Goal: Transaction & Acquisition: Purchase product/service

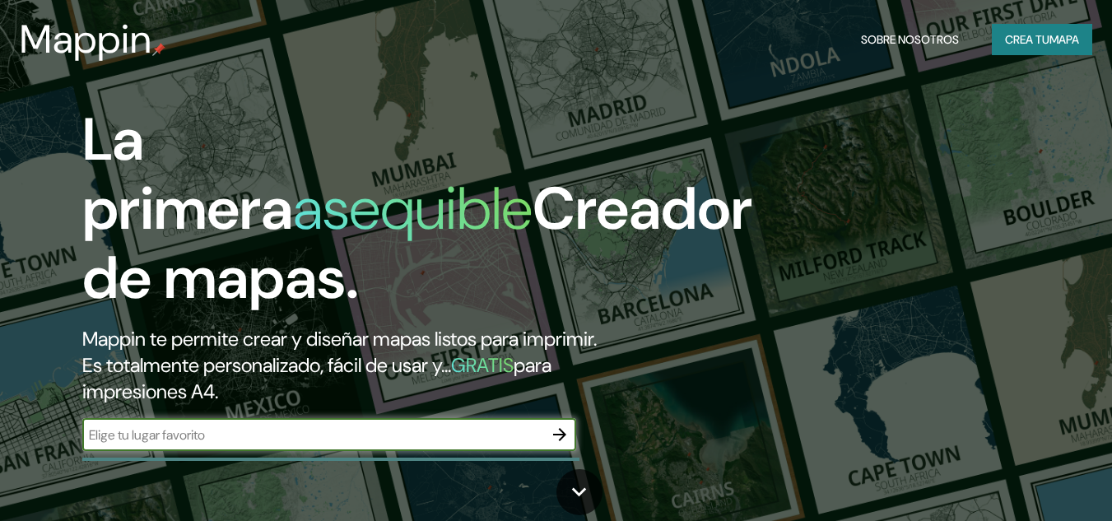
click at [291, 425] on input "text" at bounding box center [312, 434] width 461 height 19
type input "resistencia"
click at [1021, 48] on font "Crea tu" at bounding box center [1027, 39] width 44 height 21
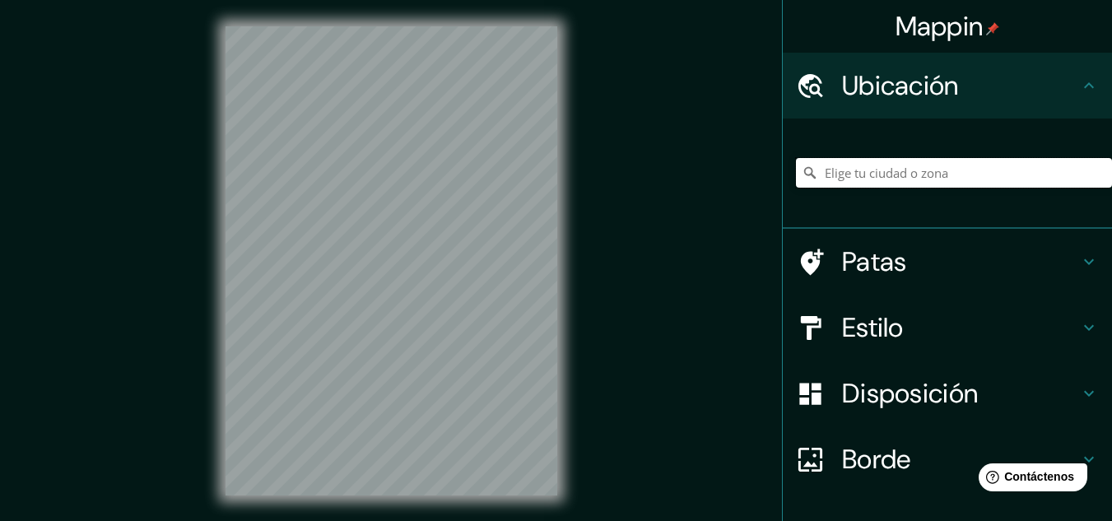
click at [924, 178] on input "Elige tu ciudad o zona" at bounding box center [954, 173] width 316 height 30
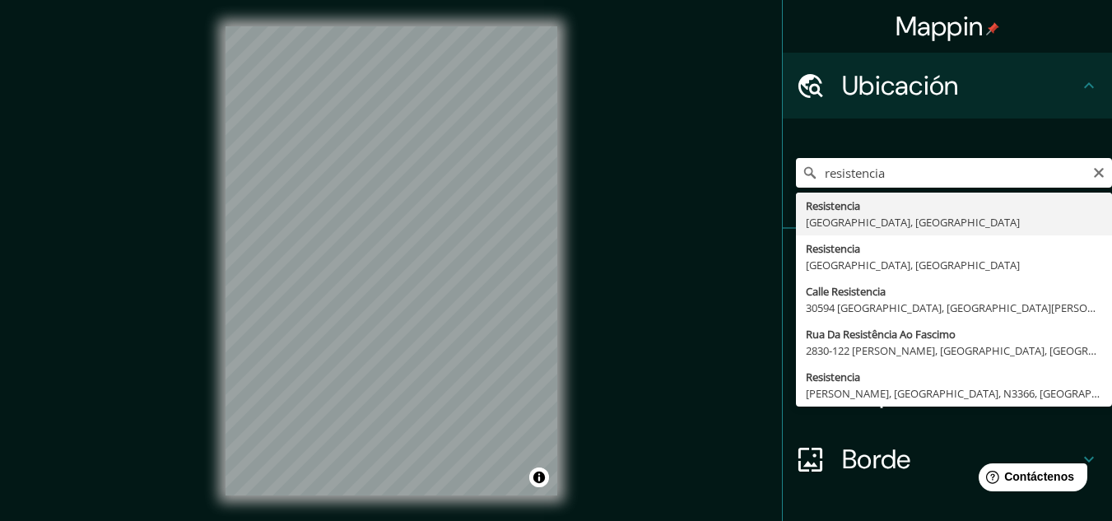
type input "Resistencia, [GEOGRAPHIC_DATA], [GEOGRAPHIC_DATA]"
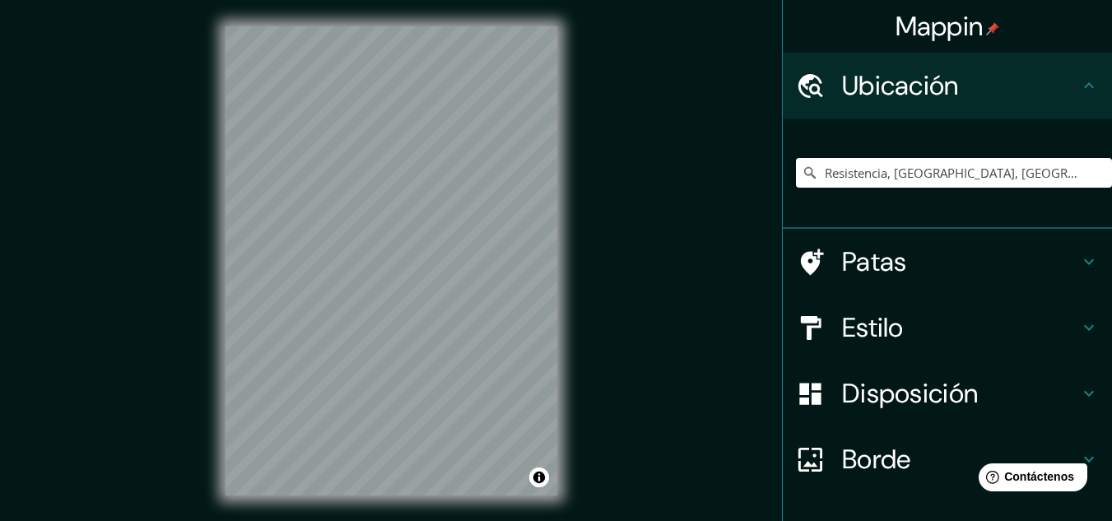
click at [1003, 258] on h4 "Patas" at bounding box center [960, 261] width 237 height 33
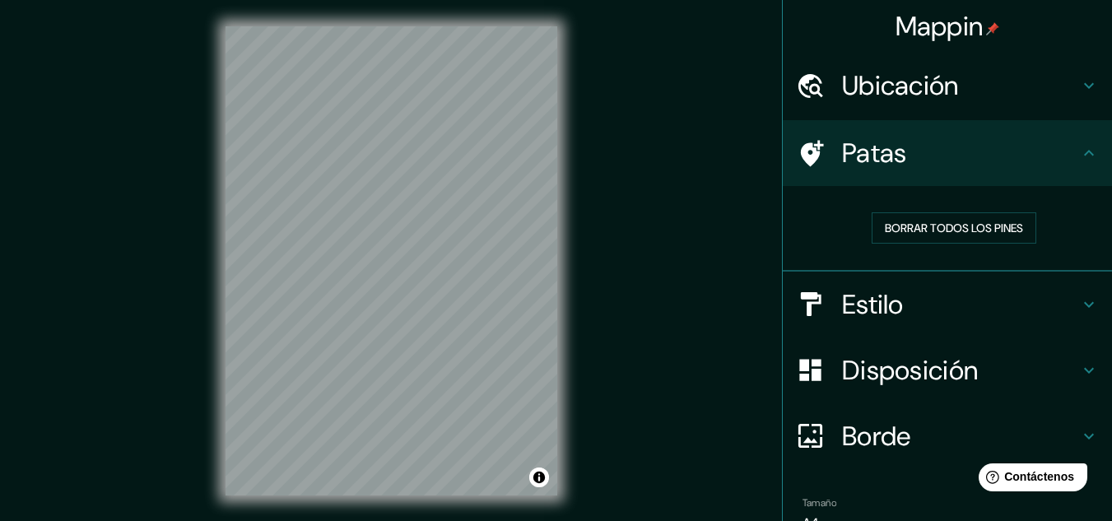
click at [995, 156] on h4 "Patas" at bounding box center [960, 153] width 237 height 33
click at [1079, 153] on icon at bounding box center [1089, 153] width 20 height 20
click at [1079, 155] on icon at bounding box center [1089, 153] width 20 height 20
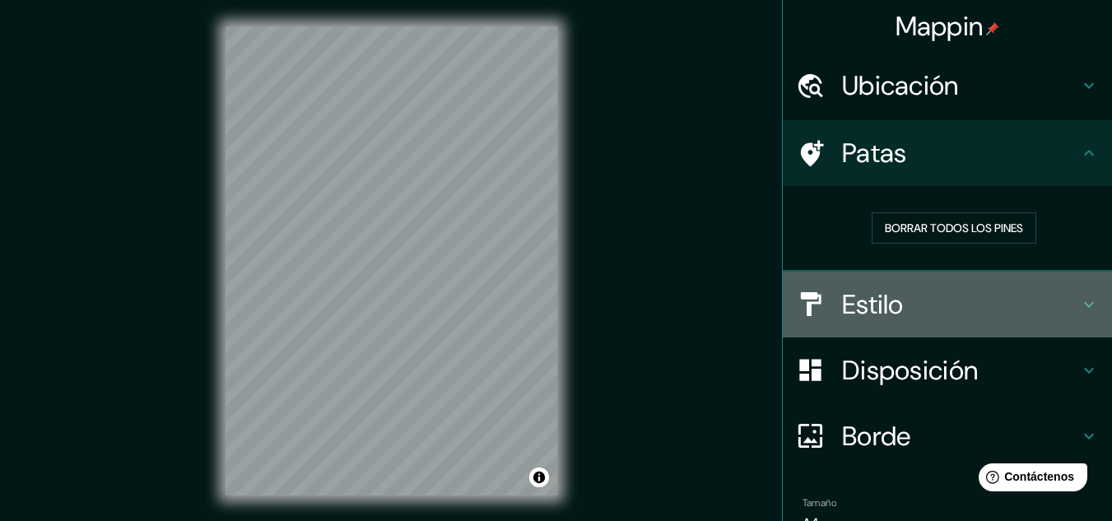
click at [1079, 295] on icon at bounding box center [1089, 305] width 20 height 20
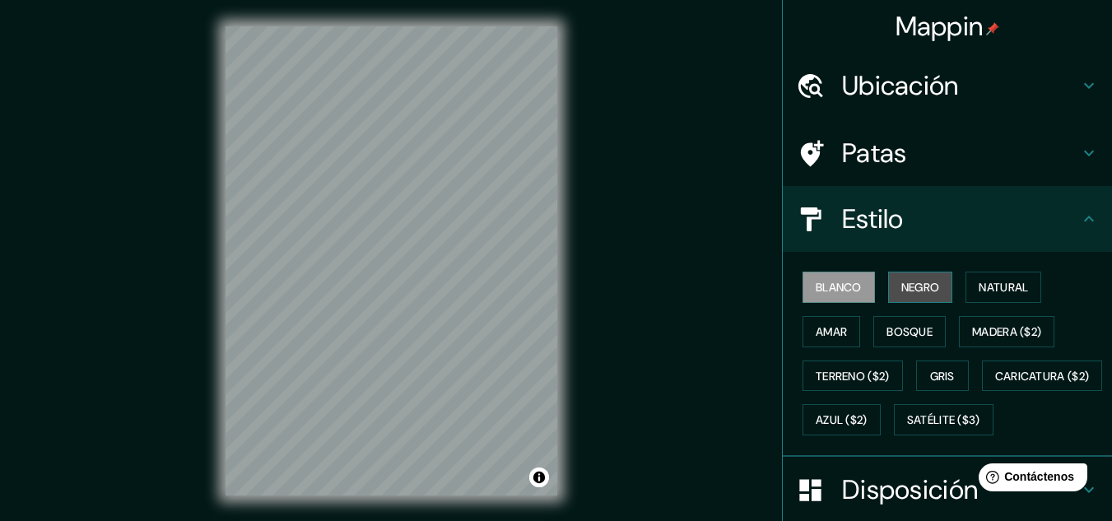
click at [903, 287] on font "Negro" at bounding box center [920, 287] width 39 height 15
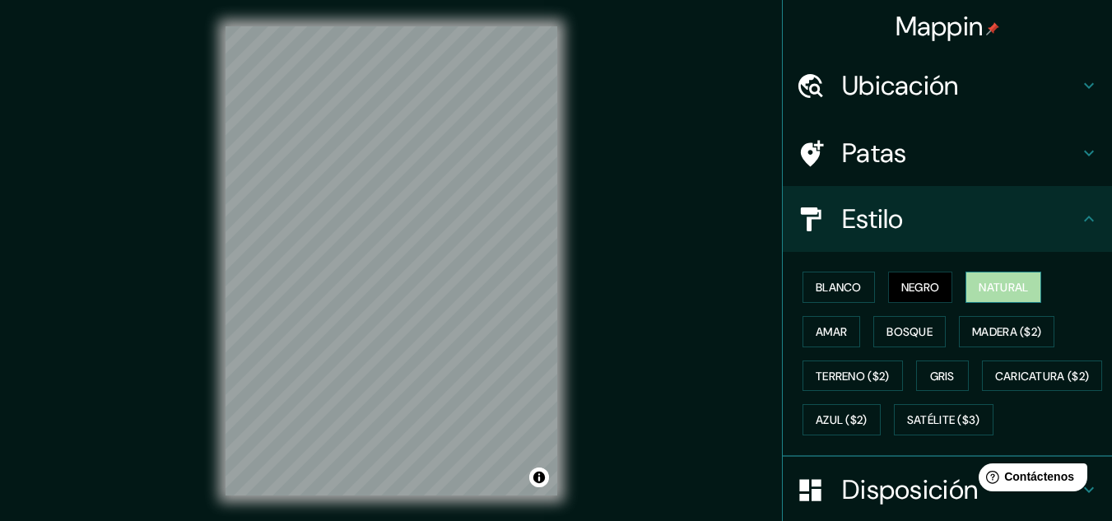
click at [1006, 278] on font "Natural" at bounding box center [1002, 286] width 49 height 21
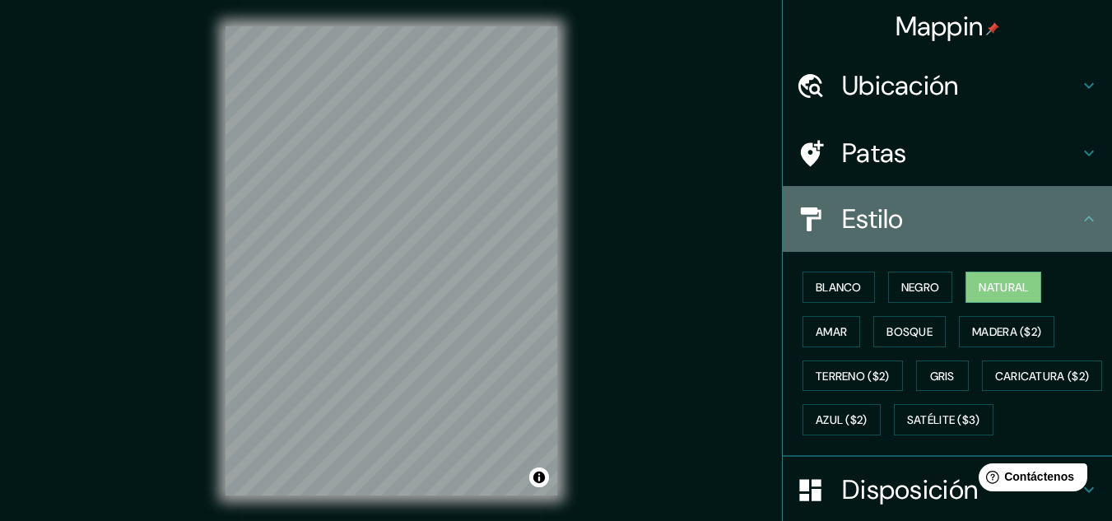
click at [1029, 225] on h4 "Estilo" at bounding box center [960, 218] width 237 height 33
click at [1080, 217] on icon at bounding box center [1089, 219] width 20 height 20
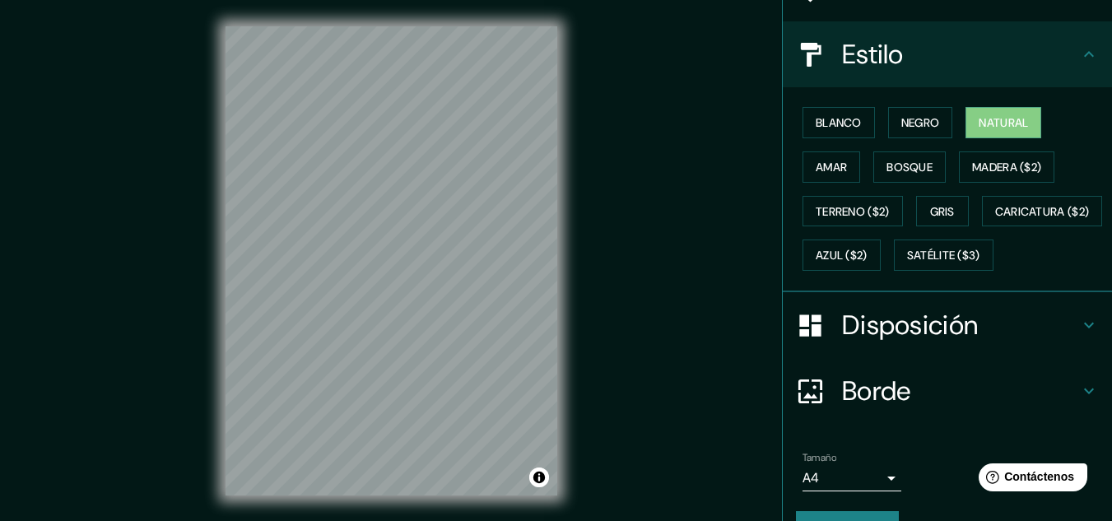
click at [991, 341] on h4 "Disposición" at bounding box center [960, 325] width 237 height 33
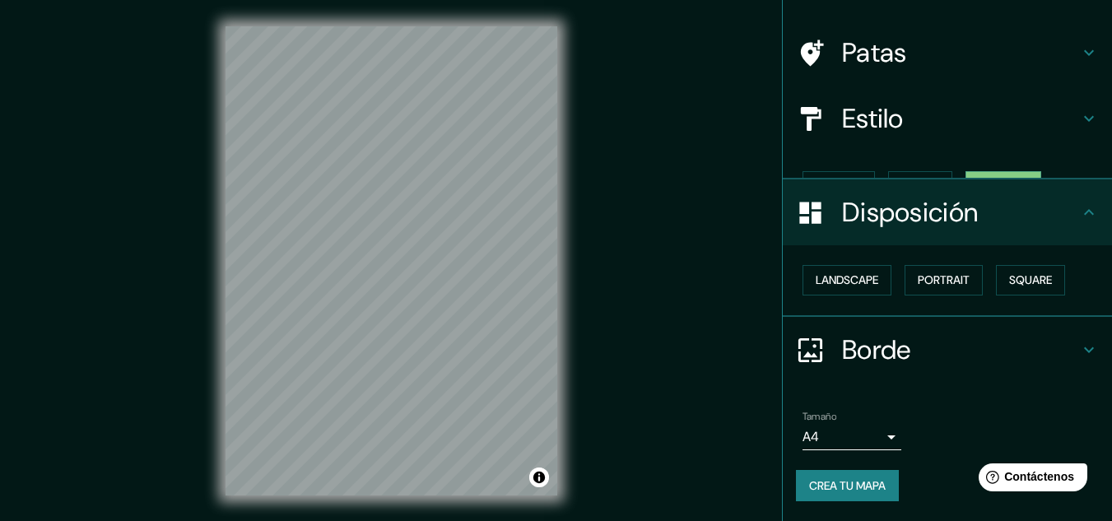
scroll to position [72, 0]
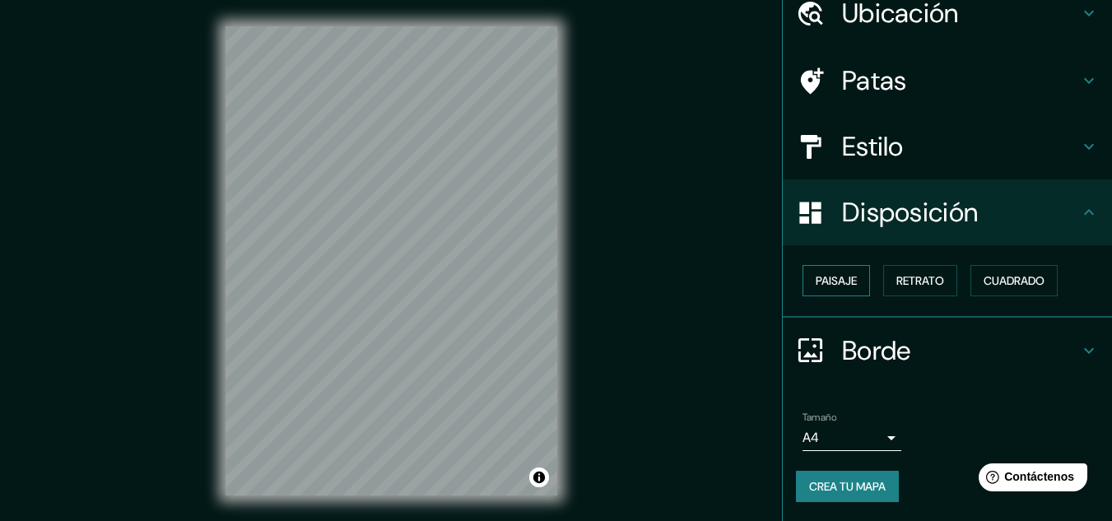
click at [819, 267] on button "Paisaje" at bounding box center [835, 280] width 67 height 31
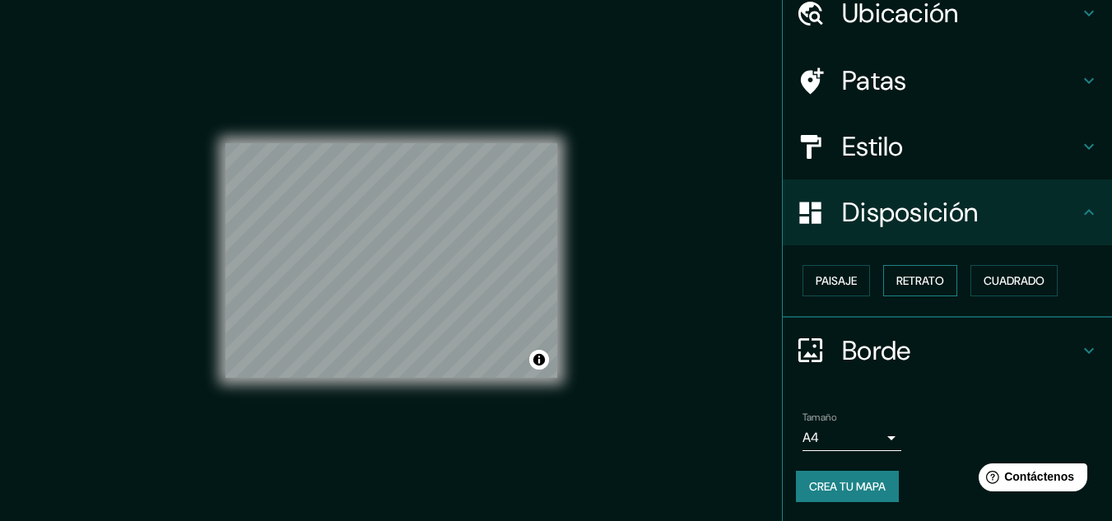
click at [917, 286] on font "Retrato" at bounding box center [920, 280] width 48 height 15
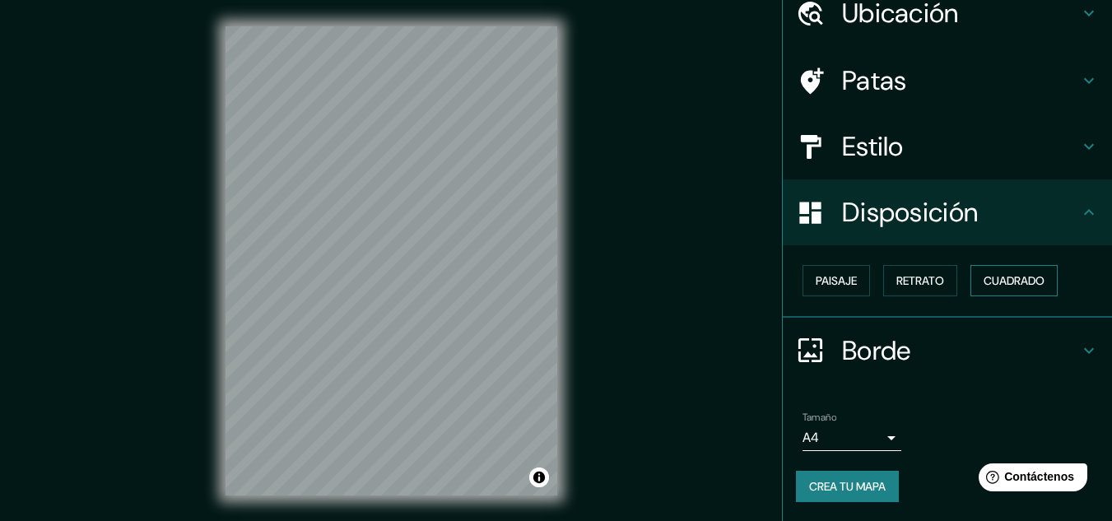
click at [1003, 285] on font "Cuadrado" at bounding box center [1013, 280] width 61 height 15
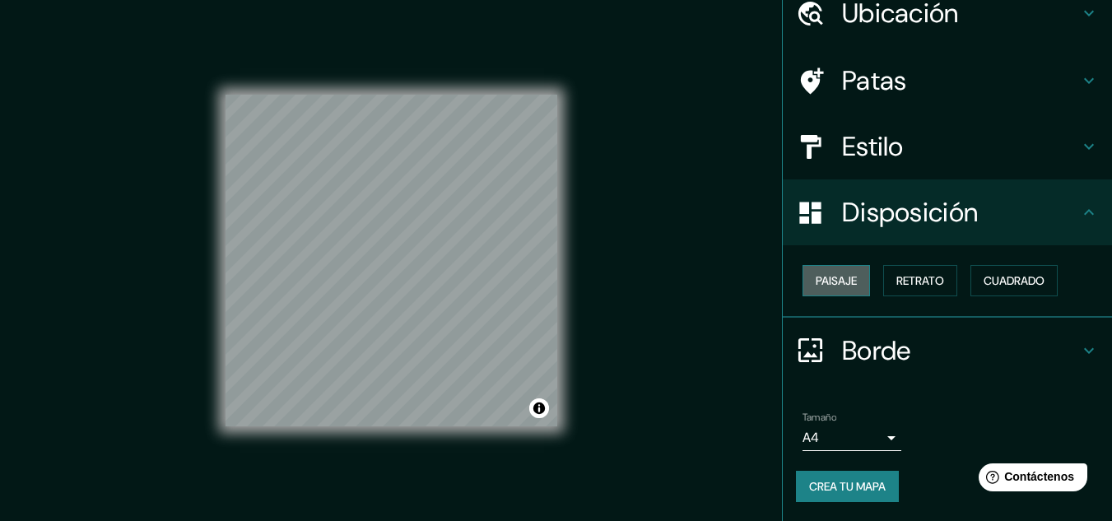
click at [839, 290] on font "Paisaje" at bounding box center [835, 280] width 41 height 21
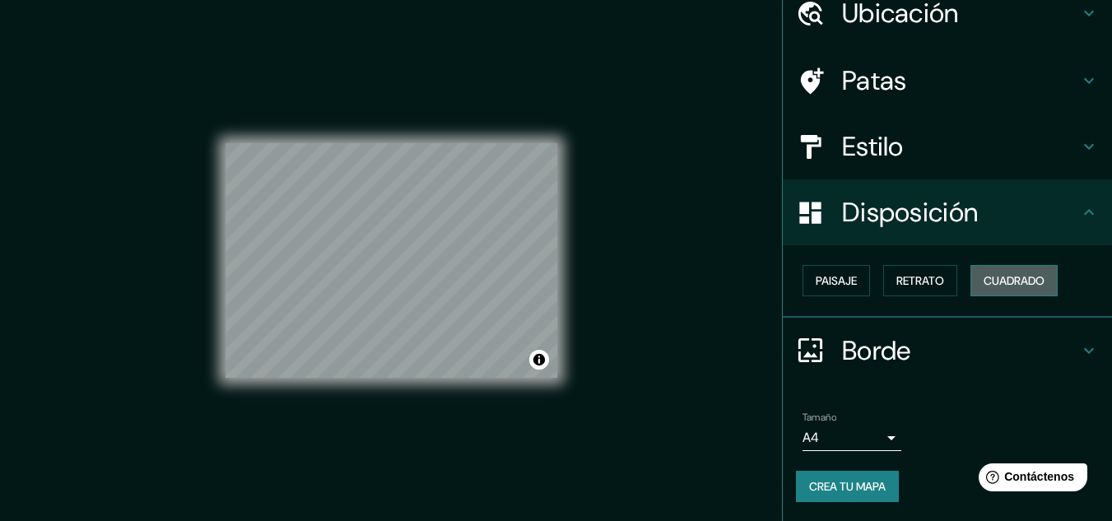
click at [1019, 285] on font "Cuadrado" at bounding box center [1013, 280] width 61 height 15
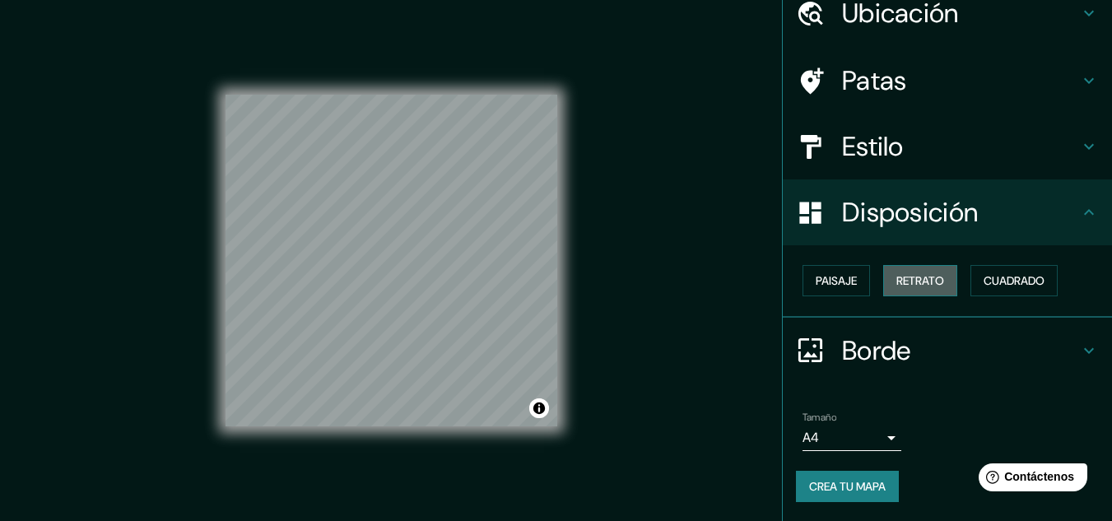
click at [927, 278] on font "Retrato" at bounding box center [920, 280] width 48 height 15
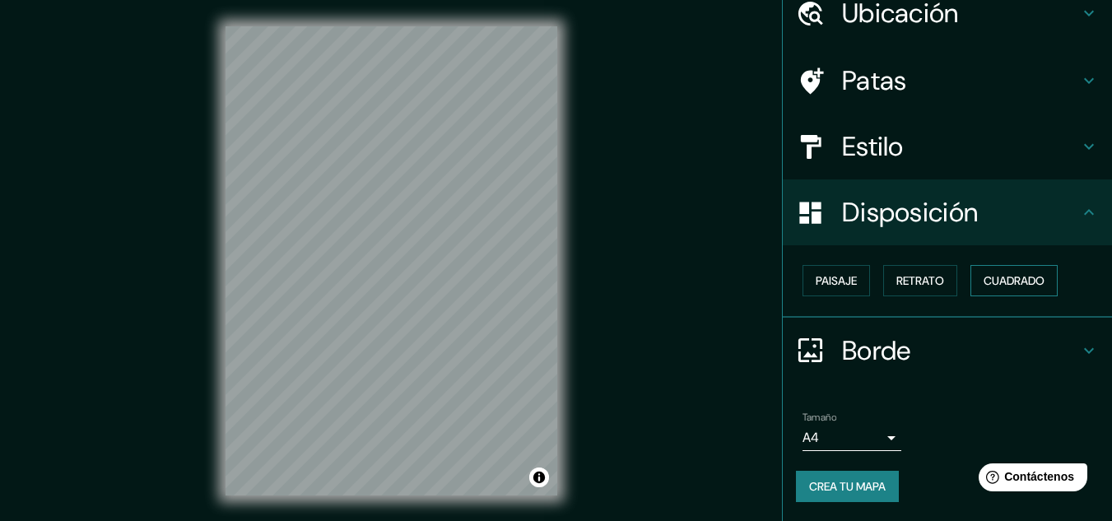
click at [1012, 286] on font "Cuadrado" at bounding box center [1013, 280] width 61 height 15
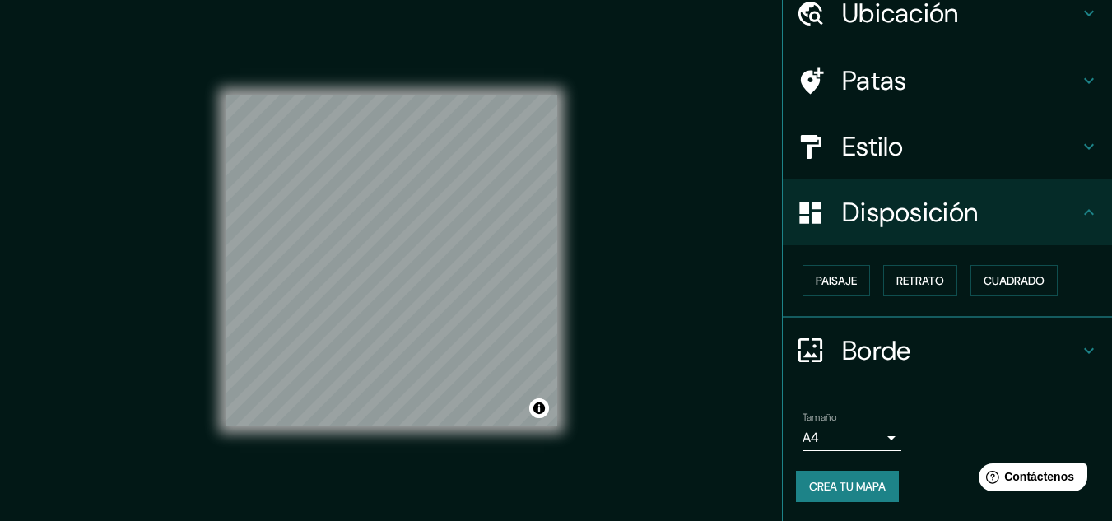
click at [1079, 207] on icon at bounding box center [1089, 212] width 20 height 20
click at [1079, 342] on icon at bounding box center [1089, 351] width 20 height 20
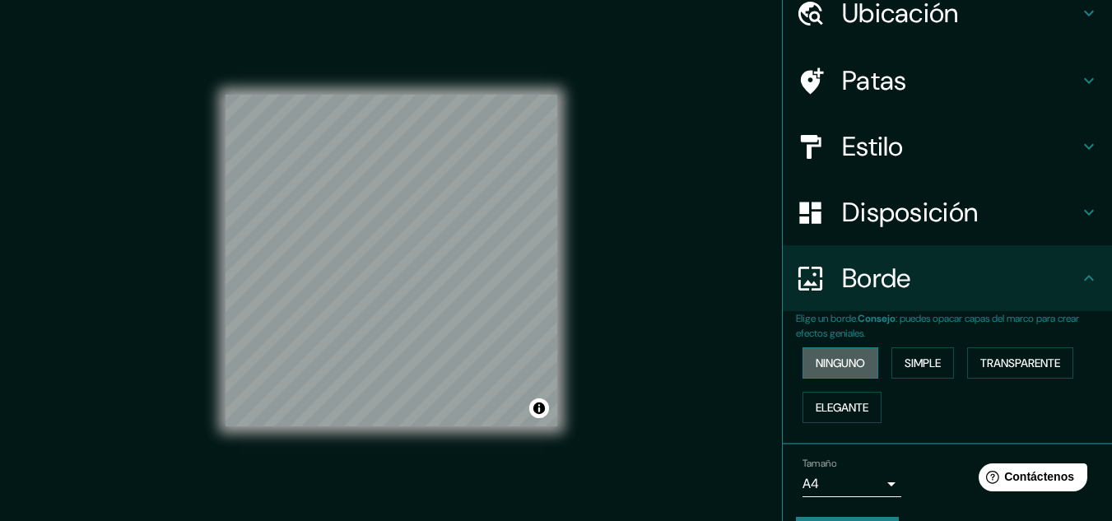
click at [828, 365] on font "Ninguno" at bounding box center [839, 362] width 49 height 15
click at [922, 365] on font "Simple" at bounding box center [922, 362] width 36 height 15
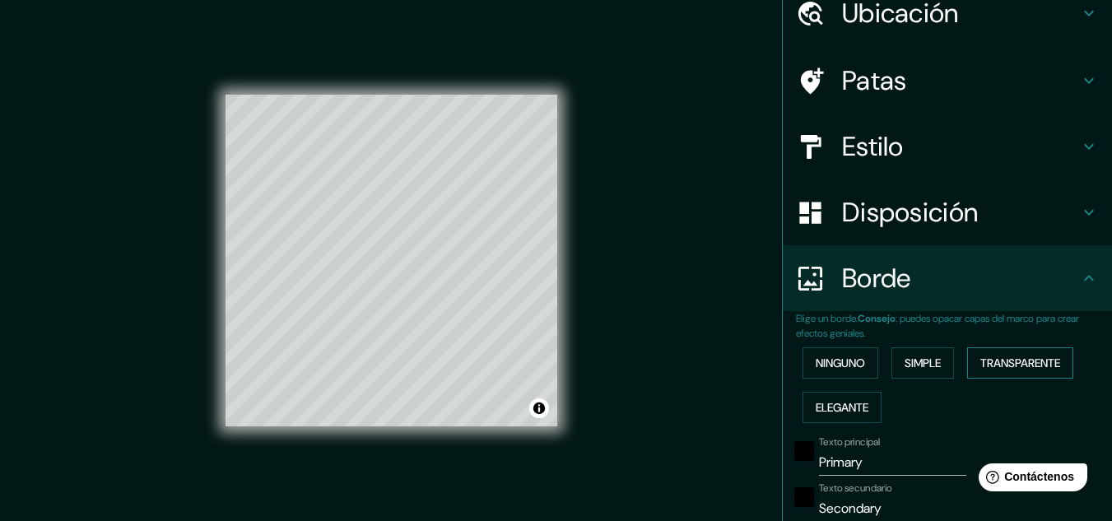
click at [1037, 364] on font "Transparente" at bounding box center [1020, 362] width 80 height 15
click at [859, 407] on font "Elegante" at bounding box center [841, 407] width 53 height 15
click at [837, 365] on font "Ninguno" at bounding box center [839, 362] width 49 height 15
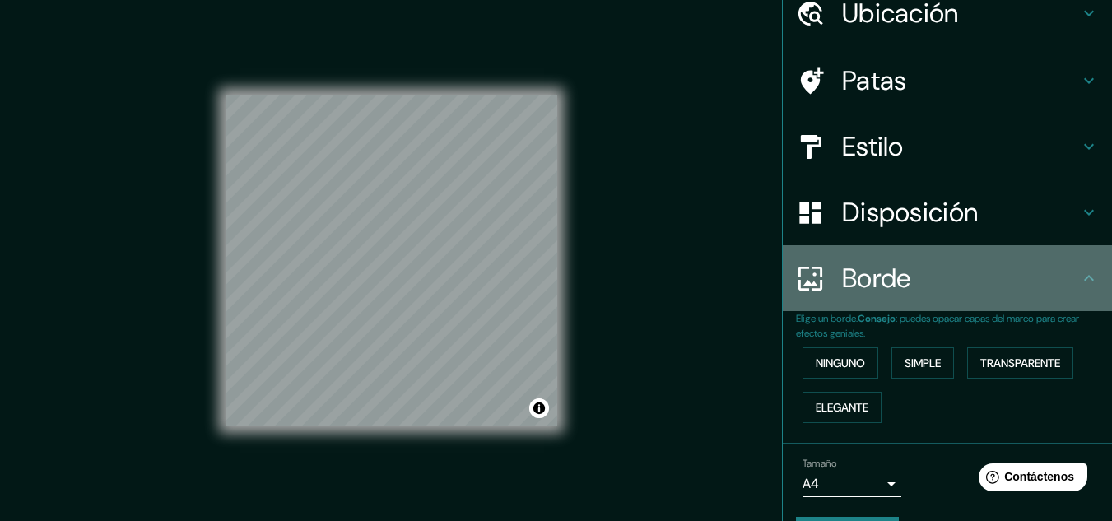
click at [986, 296] on div "Borde" at bounding box center [946, 278] width 329 height 66
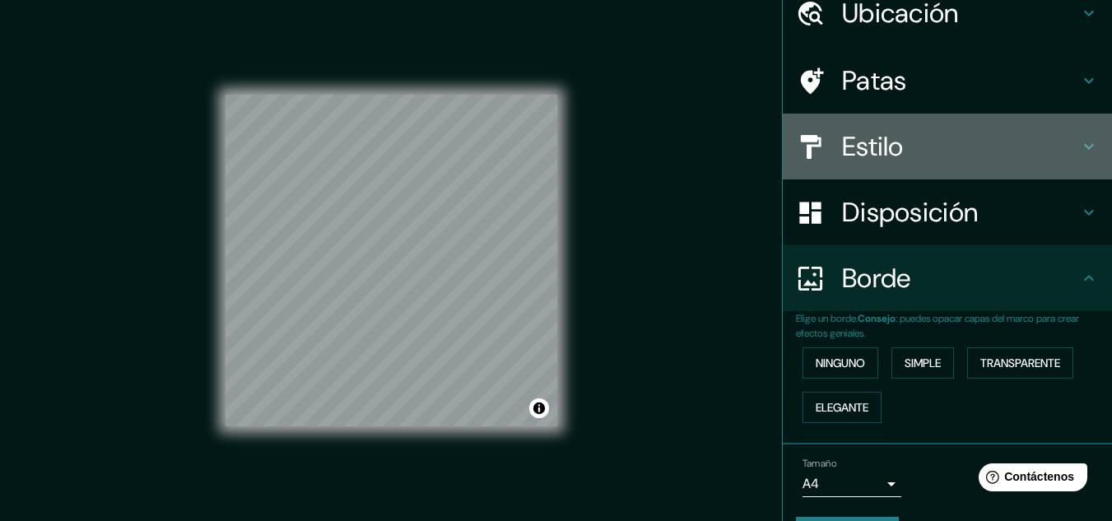
click at [1065, 132] on h4 "Estilo" at bounding box center [960, 146] width 237 height 33
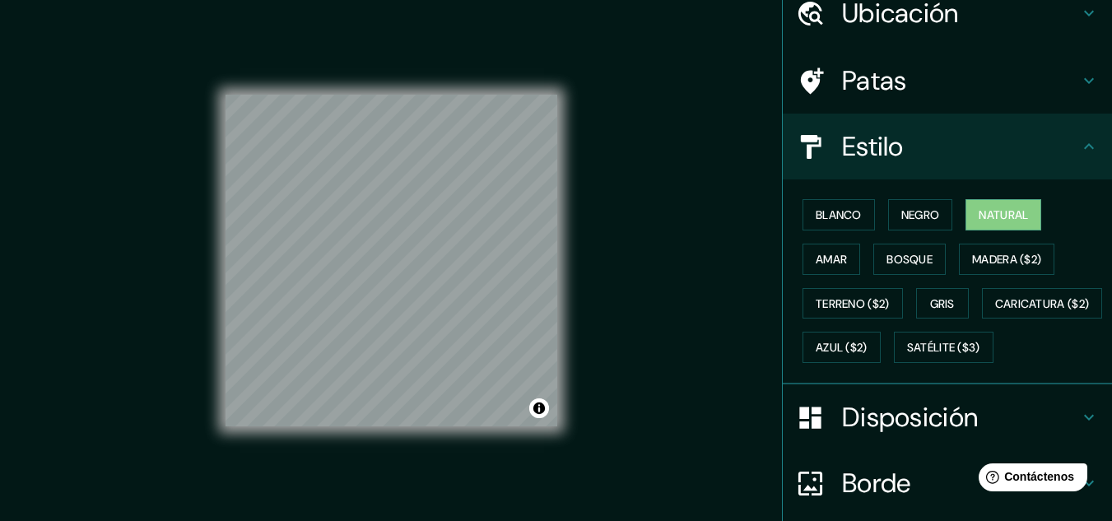
click at [1062, 87] on h4 "Patas" at bounding box center [960, 80] width 237 height 33
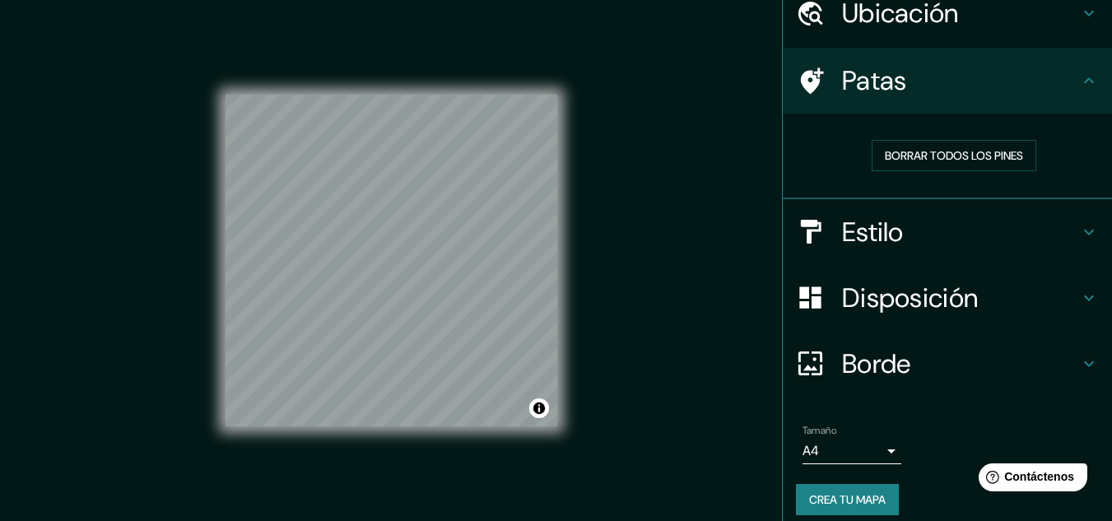
scroll to position [0, 0]
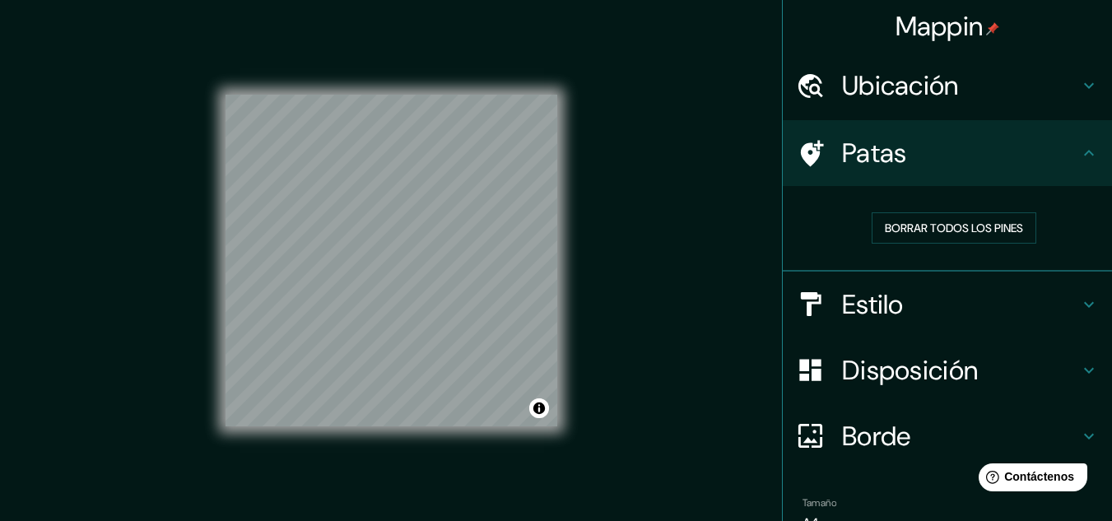
click at [1074, 100] on div "Ubicación" at bounding box center [946, 86] width 329 height 66
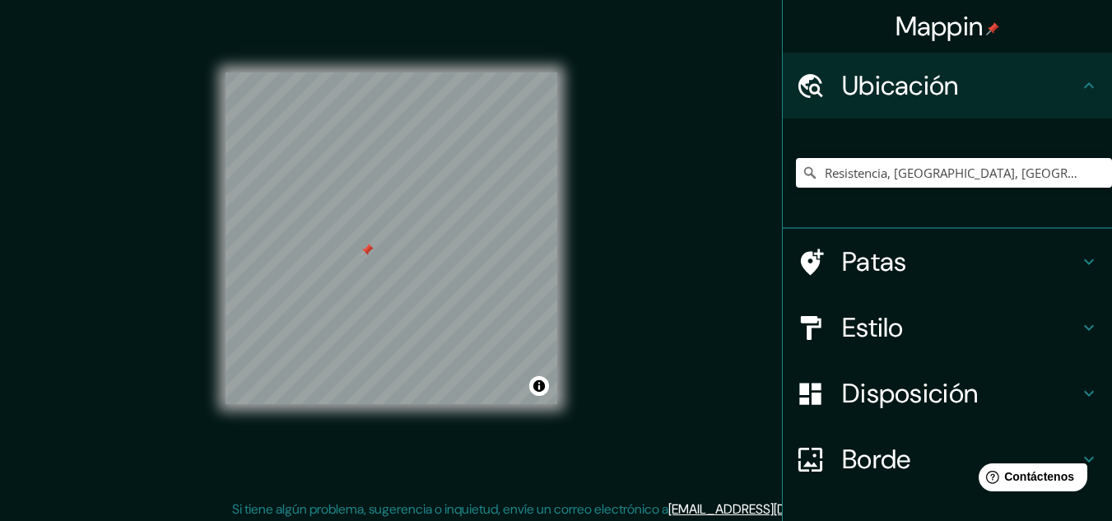
scroll to position [27, 0]
